Goal: Task Accomplishment & Management: Complete application form

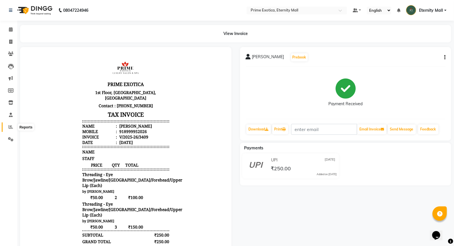
click at [9, 128] on icon at bounding box center [11, 127] width 4 height 4
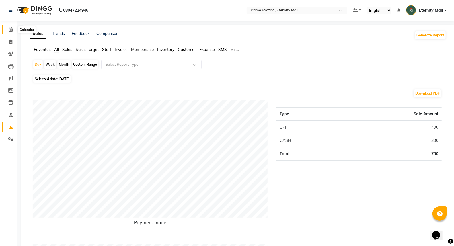
click at [6, 32] on span at bounding box center [11, 29] width 10 height 7
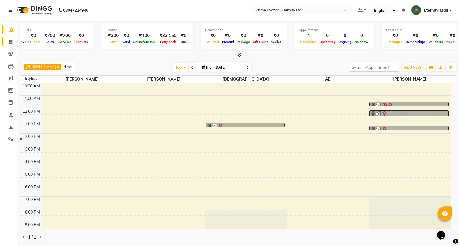
click at [11, 43] on icon at bounding box center [10, 42] width 3 height 4
select select "service"
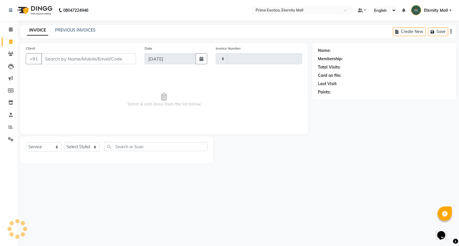
type input "3410"
select select "5774"
click at [70, 148] on select "Select Stylist" at bounding box center [82, 146] width 36 height 9
select select "67677"
click at [64, 143] on select "Select Stylist AB ADMIN ajay vikram lakshane [PERSON_NAME] Isha [PERSON_NAME] […" at bounding box center [82, 146] width 36 height 9
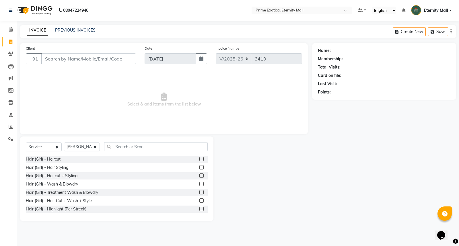
click at [199, 199] on label at bounding box center [201, 200] width 4 height 4
click at [199, 199] on input "checkbox" at bounding box center [201, 201] width 4 height 4
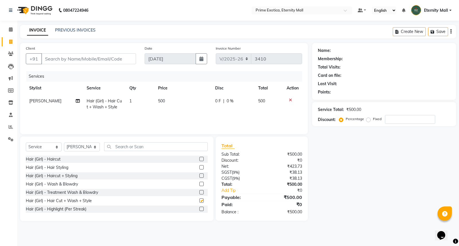
checkbox input "false"
click at [155, 105] on td "500" at bounding box center [183, 104] width 57 height 19
select select "67677"
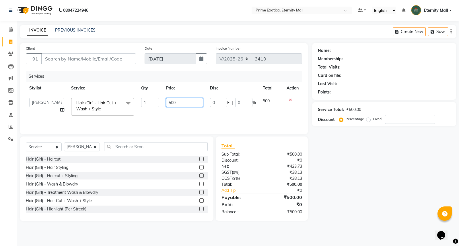
click at [171, 102] on input "500" at bounding box center [184, 102] width 37 height 9
type input "600"
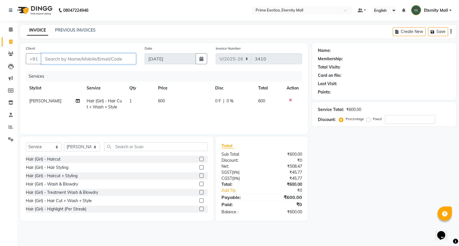
click at [62, 56] on input "Client" at bounding box center [88, 58] width 95 height 11
click at [99, 56] on input "Client" at bounding box center [88, 58] width 95 height 11
type input "9"
type input "0"
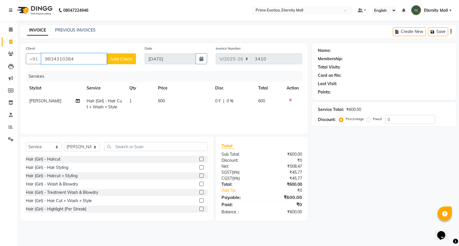
type input "9834310384"
click at [130, 58] on span "Add Client" at bounding box center [121, 59] width 23 height 6
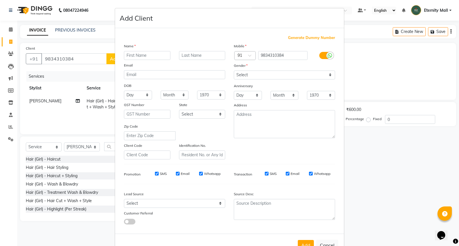
click at [151, 58] on input "text" at bounding box center [147, 55] width 46 height 9
type input "[PERSON_NAME]"
click at [242, 72] on select "Select [DEMOGRAPHIC_DATA] [DEMOGRAPHIC_DATA] Other Prefer Not To Say" at bounding box center [284, 75] width 101 height 9
select select "[DEMOGRAPHIC_DATA]"
click at [234, 71] on select "Select [DEMOGRAPHIC_DATA] [DEMOGRAPHIC_DATA] Other Prefer Not To Say" at bounding box center [284, 75] width 101 height 9
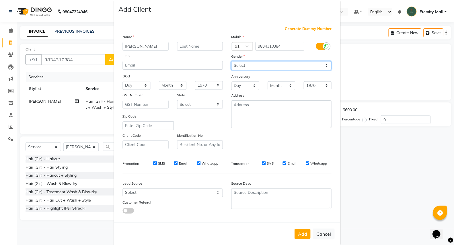
scroll to position [19, 0]
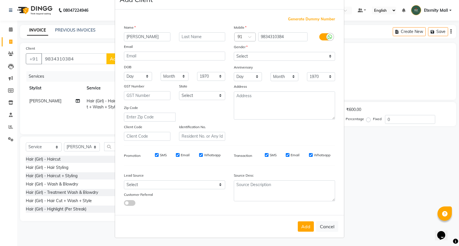
drag, startPoint x: 301, startPoint y: 227, endPoint x: 305, endPoint y: 225, distance: 4.8
click at [302, 227] on button "Add" at bounding box center [306, 226] width 16 height 10
select select
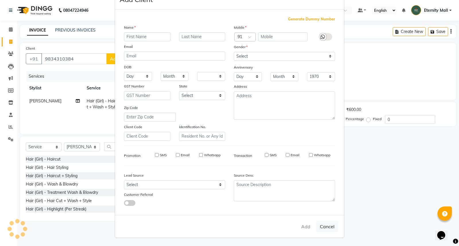
select select
checkbox input "false"
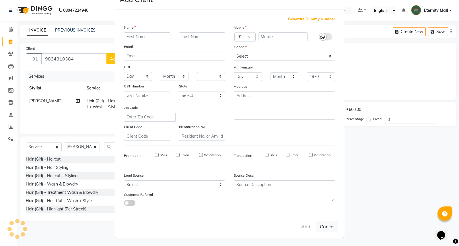
checkbox input "false"
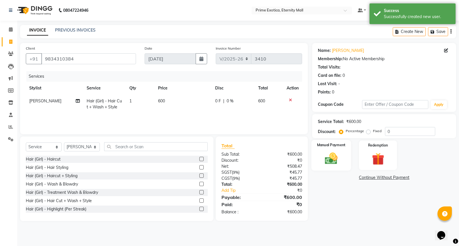
click at [343, 168] on div "Manual Payment" at bounding box center [331, 155] width 40 height 31
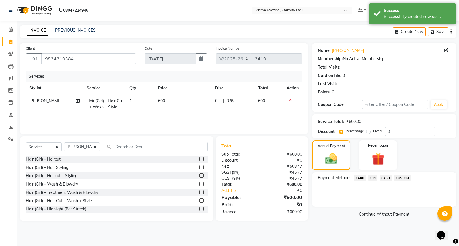
click at [390, 176] on span "CASH" at bounding box center [385, 178] width 12 height 7
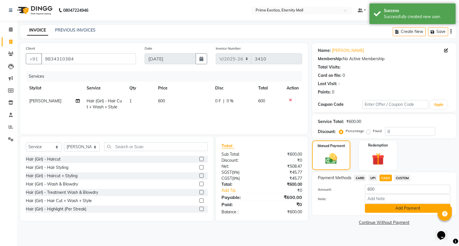
click at [393, 211] on button "Add Payment" at bounding box center [407, 208] width 85 height 9
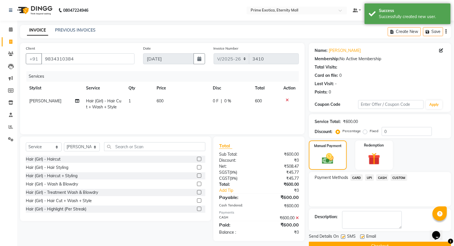
click at [366, 243] on button "Checkout" at bounding box center [380, 246] width 142 height 9
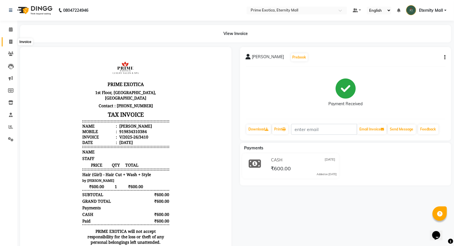
click at [9, 41] on icon at bounding box center [10, 42] width 3 height 4
select select "service"
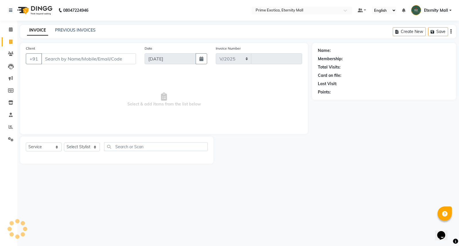
select select "5774"
type input "3411"
click at [59, 56] on input "Client" at bounding box center [88, 58] width 95 height 11
click at [90, 149] on select "Select Stylist AB ADMIN ajay vikram lakshane [PERSON_NAME] Isha [PERSON_NAME] […" at bounding box center [82, 146] width 36 height 9
select select "66179"
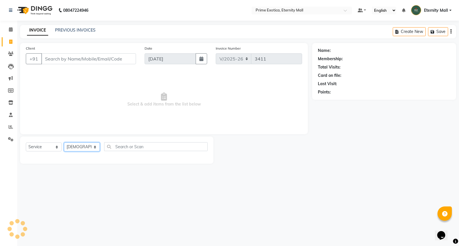
click at [64, 143] on select "Select Stylist AB ADMIN ajay vikram lakshane [PERSON_NAME] Isha [PERSON_NAME] […" at bounding box center [82, 146] width 36 height 9
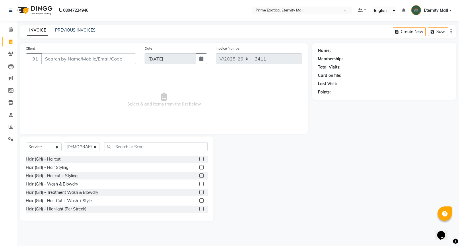
click at [199, 200] on label at bounding box center [201, 200] width 4 height 4
click at [199, 200] on input "checkbox" at bounding box center [201, 201] width 4 height 4
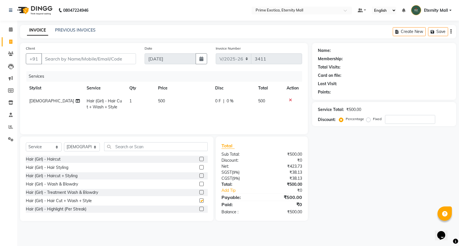
checkbox input "false"
click at [85, 58] on input "Client" at bounding box center [88, 58] width 95 height 11
click at [52, 62] on input "Client" at bounding box center [88, 58] width 95 height 11
type input "8"
type input "0"
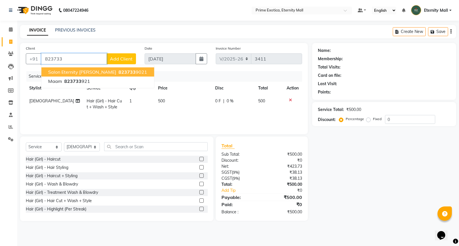
click at [82, 70] on span "Salon eternity [PERSON_NAME]" at bounding box center [82, 72] width 68 height 6
type input "8237339021"
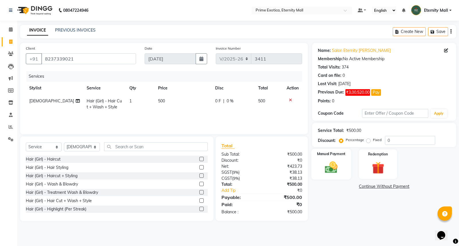
click at [324, 168] on img at bounding box center [331, 167] width 21 height 15
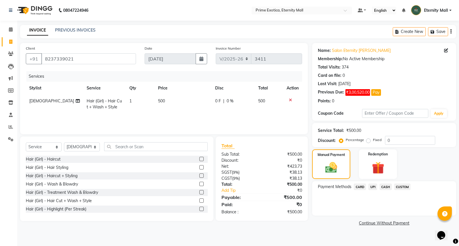
click at [374, 188] on span "UPI" at bounding box center [372, 186] width 9 height 7
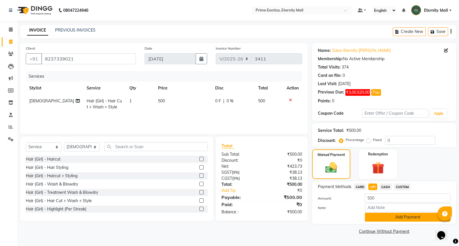
click at [390, 216] on button "Add Payment" at bounding box center [407, 217] width 85 height 9
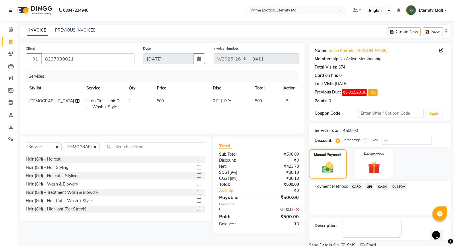
scroll to position [22, 0]
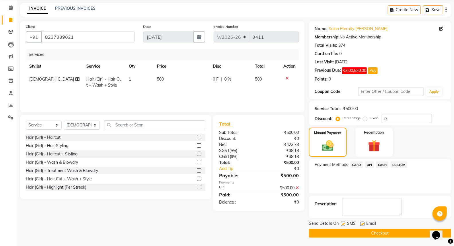
click at [387, 234] on button "Checkout" at bounding box center [380, 233] width 142 height 9
